Goal: Find specific page/section: Find specific page/section

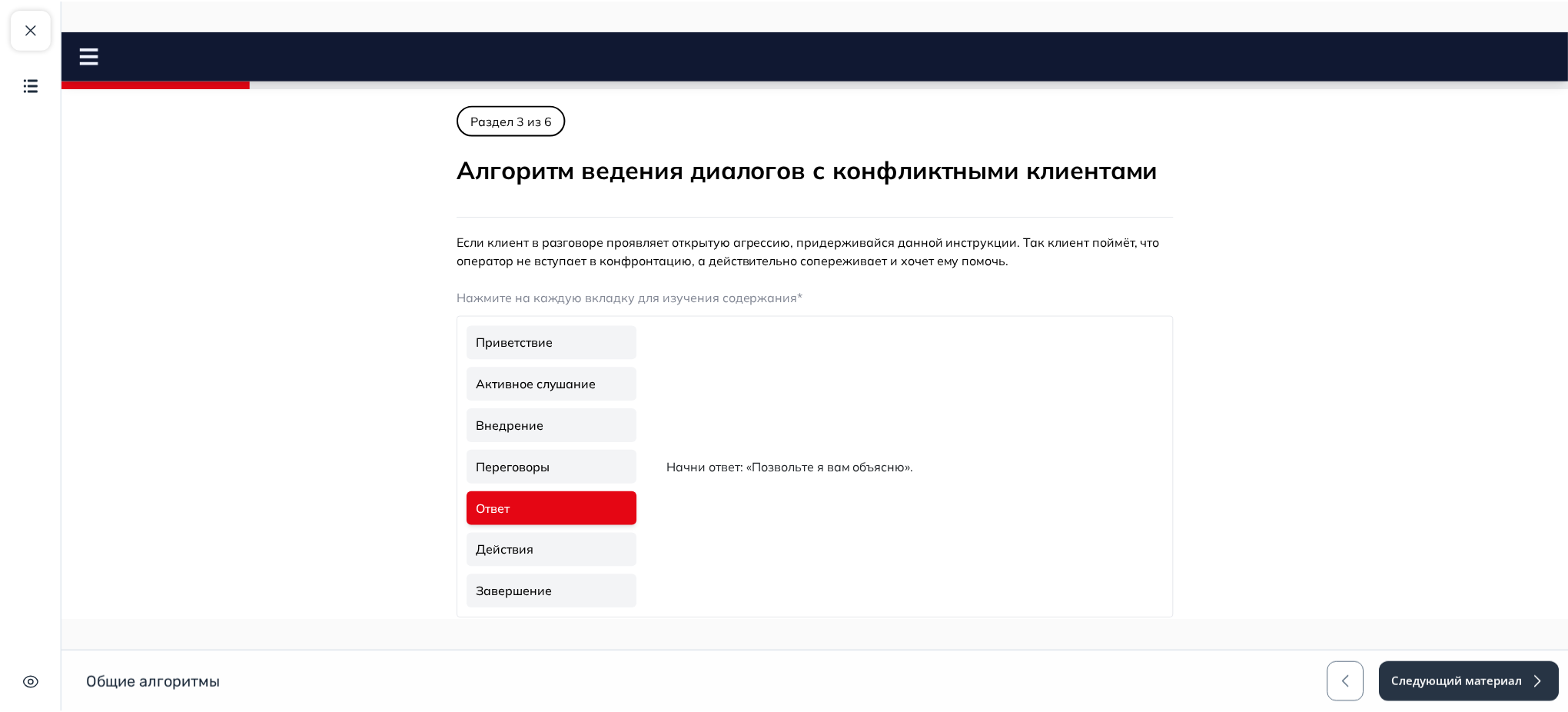
scroll to position [74, 0]
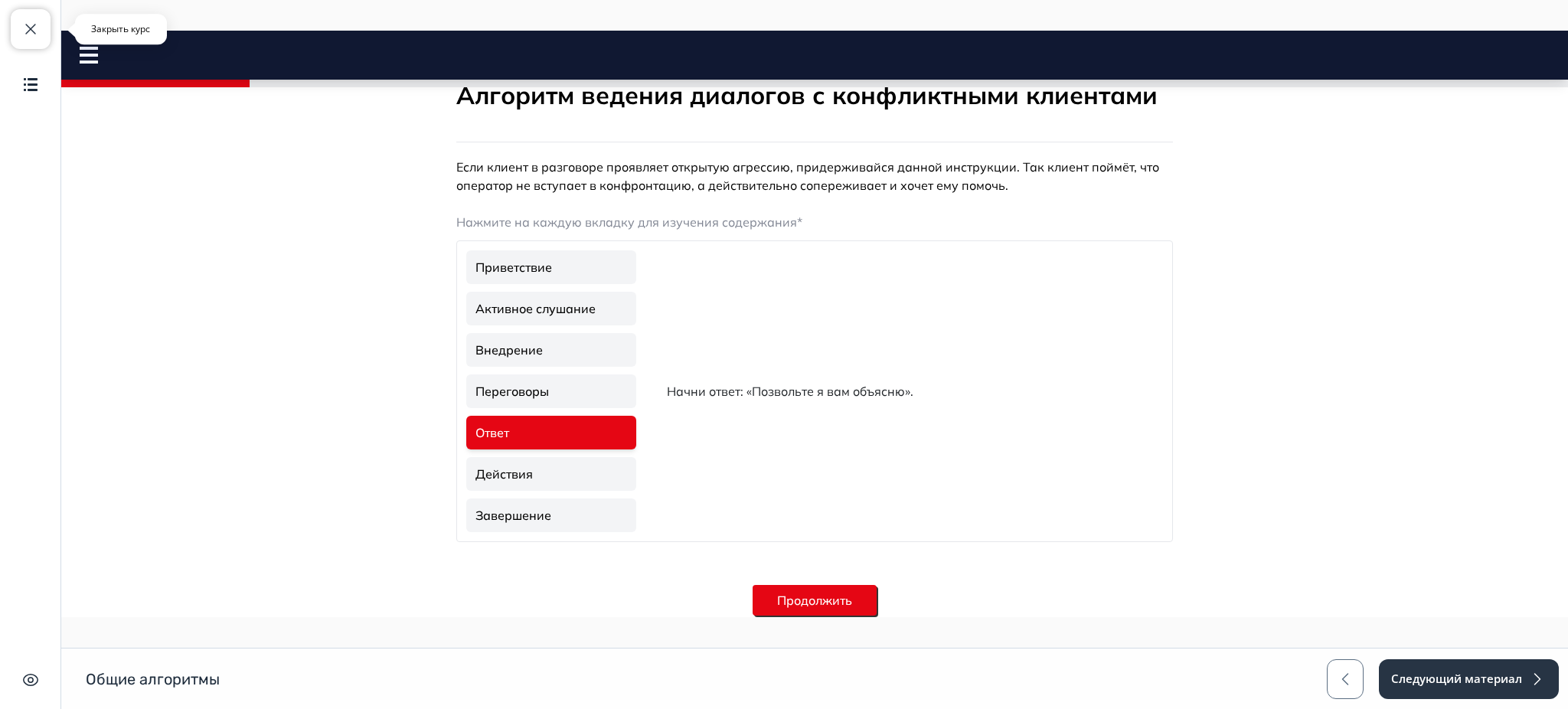
click at [30, 20] on span "button" at bounding box center [30, 29] width 18 height 18
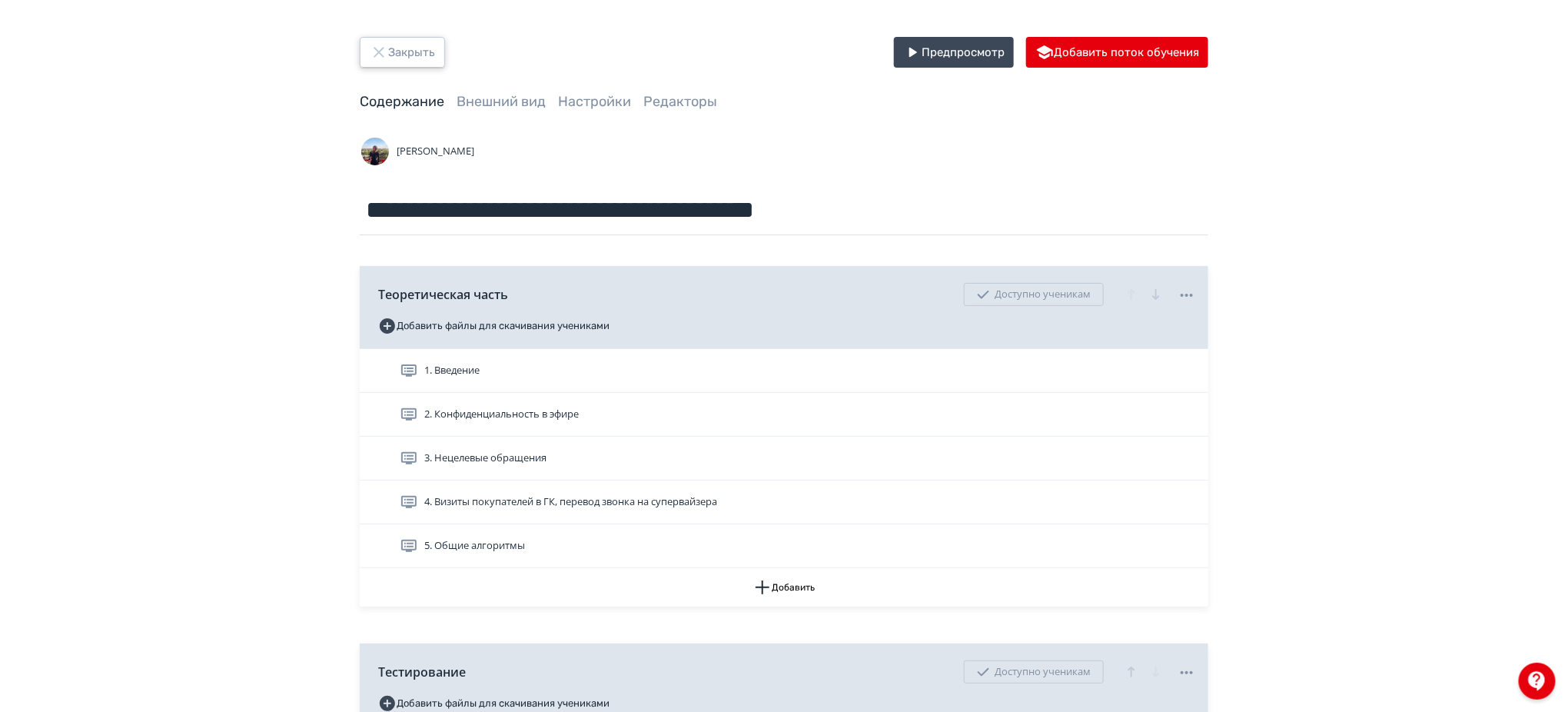
click at [407, 62] on button "Закрыть" at bounding box center [402, 52] width 85 height 31
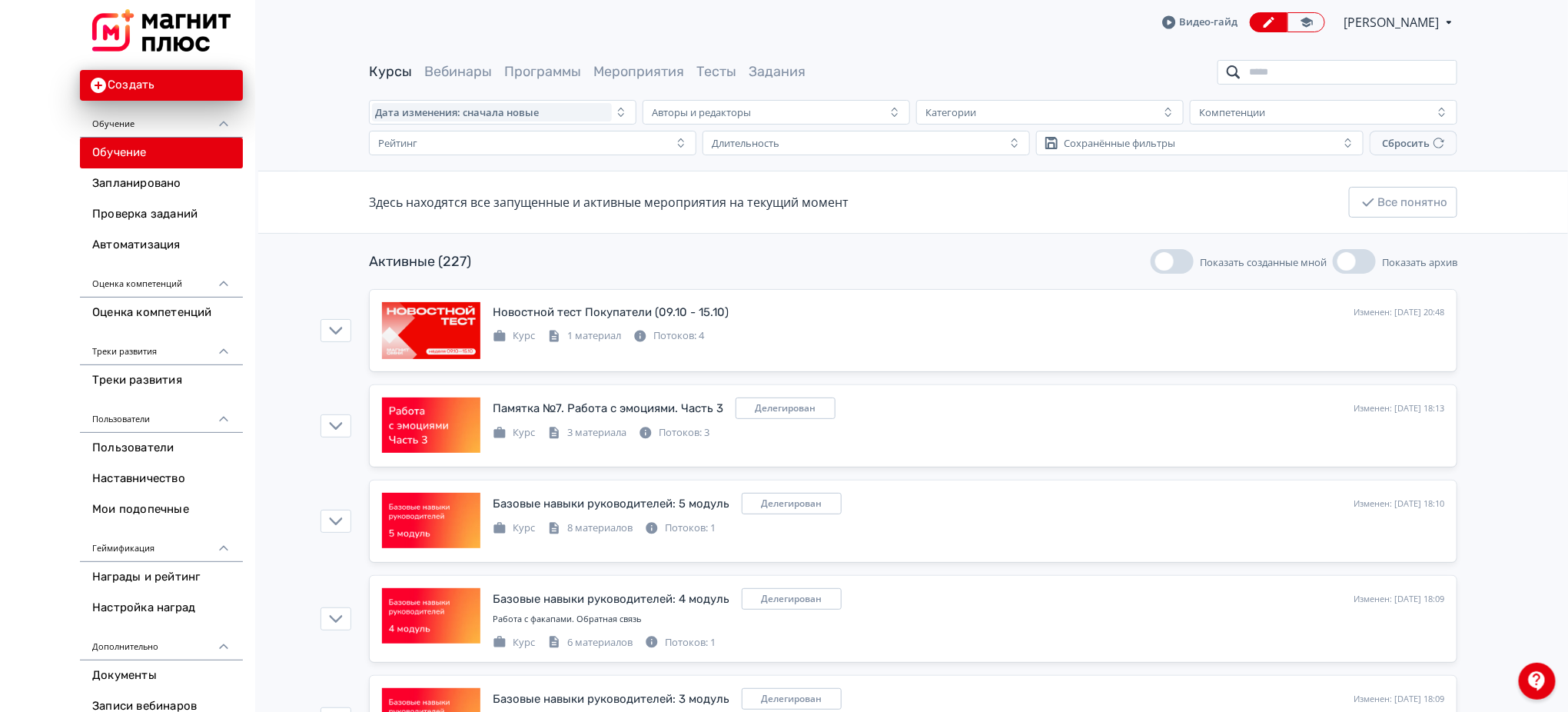
click at [1297, 73] on input "search" at bounding box center [1338, 73] width 240 height 25
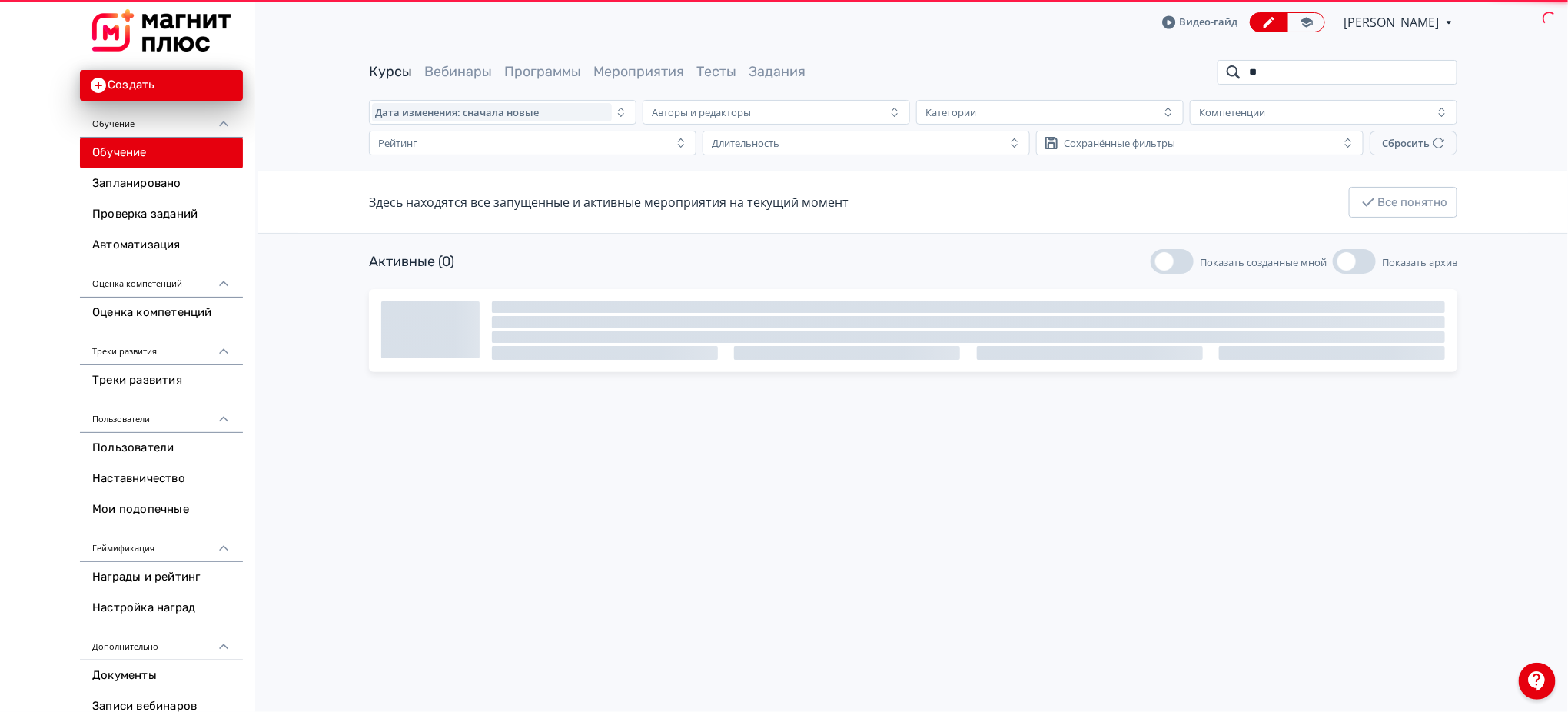
type input "*"
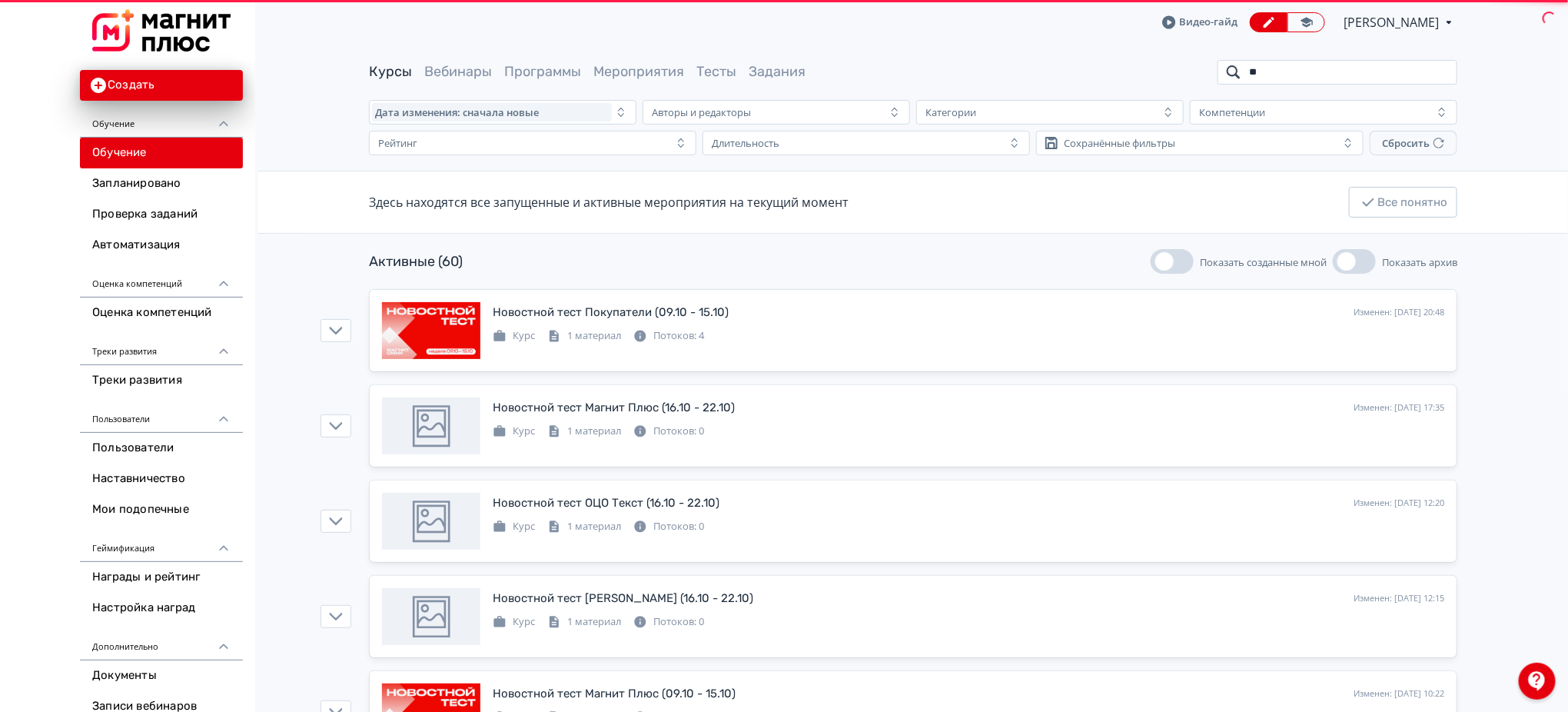
type input "*"
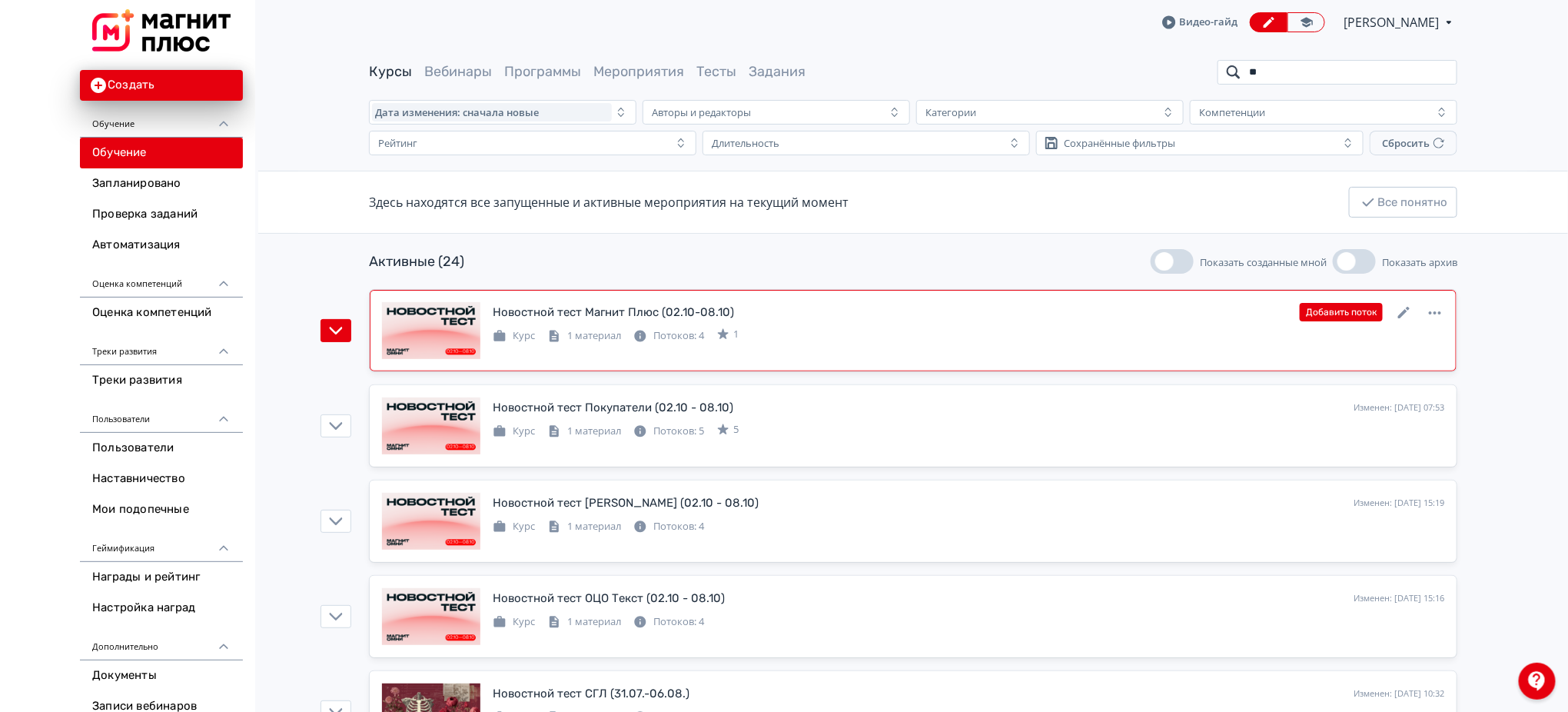
type input "**"
click at [976, 338] on div "Курс 1 материал Потоков: 4 1" at bounding box center [968, 334] width 952 height 18
